Goal: Information Seeking & Learning: Check status

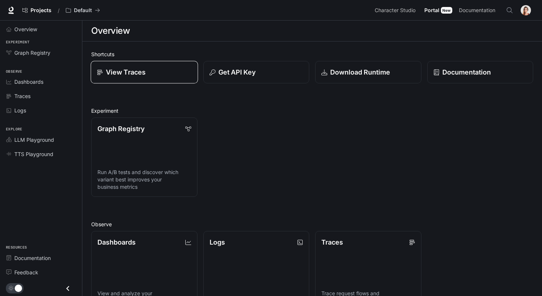
click at [123, 64] on link "View Traces" at bounding box center [144, 72] width 107 height 23
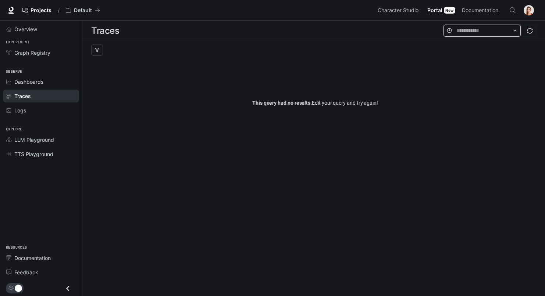
click at [482, 30] on input "text" at bounding box center [481, 30] width 51 height 8
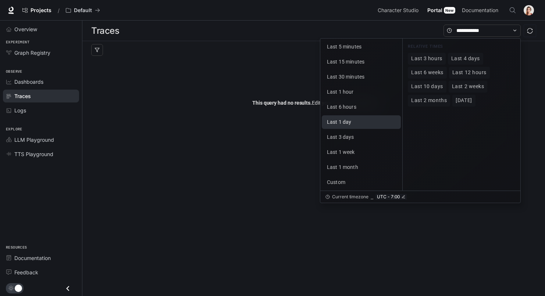
click at [337, 124] on span "Last 1 day" at bounding box center [339, 122] width 24 height 6
